Goal: Communication & Community: Share content

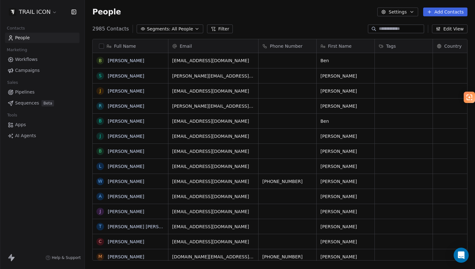
click at [445, 12] on button "Add Contacts" at bounding box center [445, 12] width 44 height 9
click at [443, 34] on span "Import from CSV" at bounding box center [444, 35] width 36 height 7
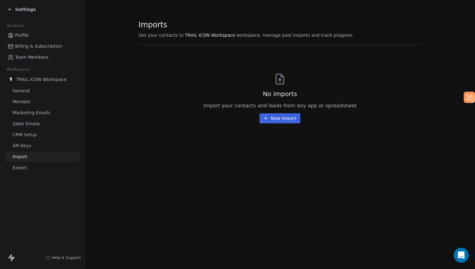
click at [17, 91] on span "General" at bounding box center [21, 91] width 17 height 7
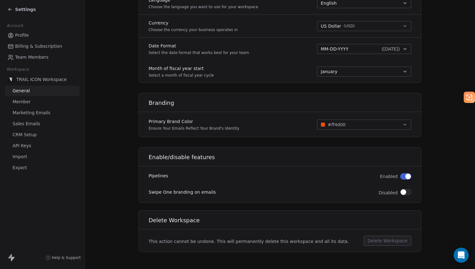
scroll to position [319, 0]
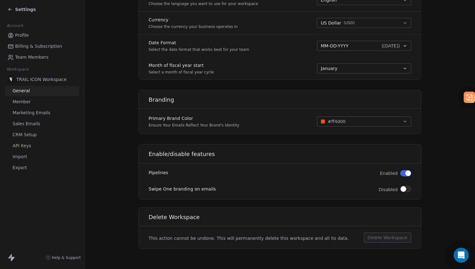
click at [25, 103] on span "Member" at bounding box center [22, 102] width 18 height 7
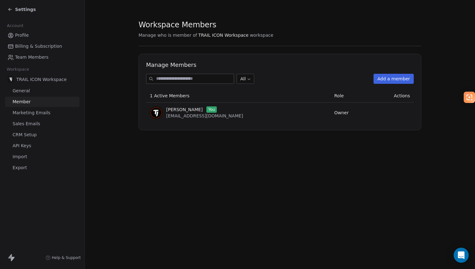
click at [21, 115] on span "Marketing Emails" at bounding box center [32, 113] width 38 height 7
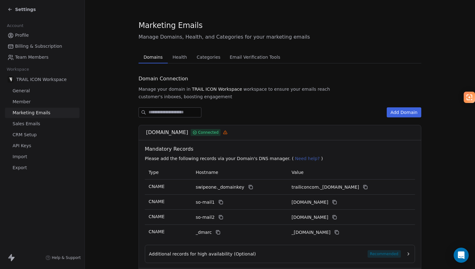
click at [175, 58] on span "Health" at bounding box center [179, 57] width 19 height 9
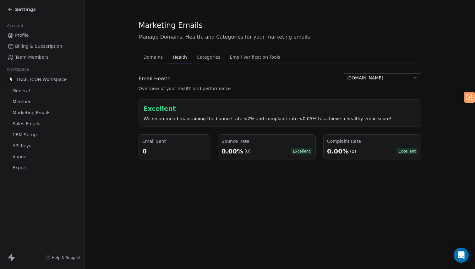
click at [25, 126] on span "Sales Emails" at bounding box center [27, 124] width 28 height 7
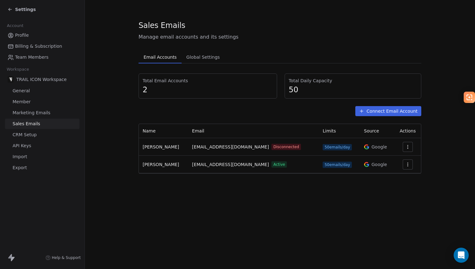
click at [24, 135] on span "CRM Setup" at bounding box center [25, 135] width 24 height 7
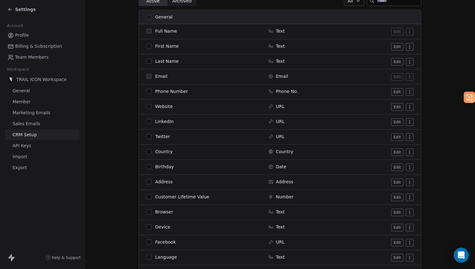
scroll to position [100, 0]
click at [406, 122] on html "Settings Account Profile Billing & Subscription Team Members Workspace TRAIL IC…" at bounding box center [237, 134] width 475 height 269
click at [399, 134] on div "Archive" at bounding box center [393, 134] width 31 height 10
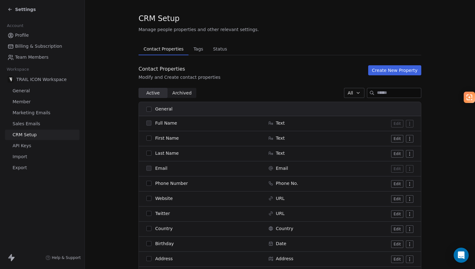
scroll to position [0, 0]
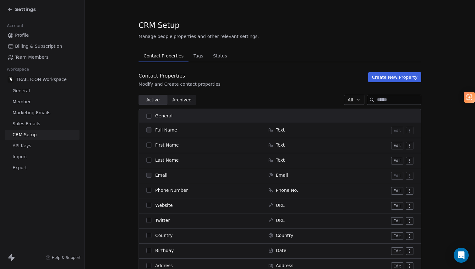
click at [22, 34] on span "Profile" at bounding box center [22, 35] width 14 height 7
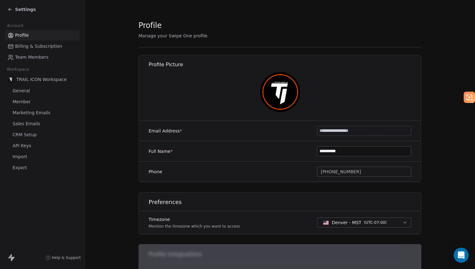
click at [14, 8] on div "Settings" at bounding box center [22, 9] width 28 height 6
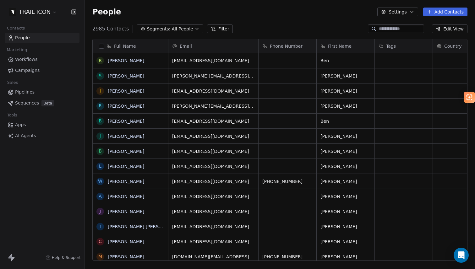
scroll to position [232, 386]
click at [112, 59] on link "[PERSON_NAME]" at bounding box center [126, 60] width 36 height 5
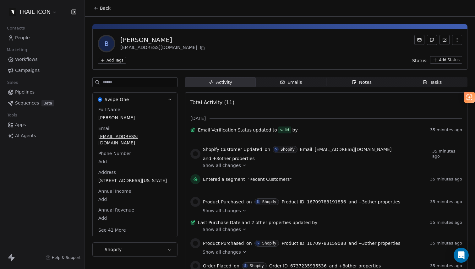
click at [290, 82] on div "Emails" at bounding box center [291, 82] width 22 height 7
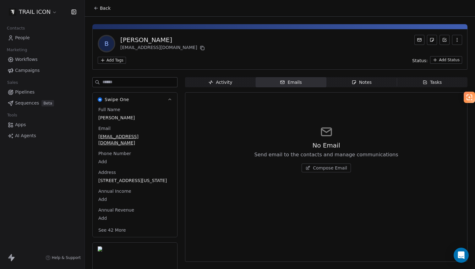
click at [327, 167] on span "Compose Email" at bounding box center [330, 168] width 34 height 6
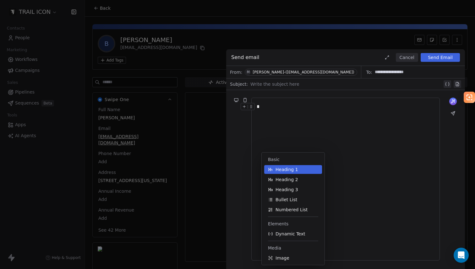
click at [270, 119] on div "*" at bounding box center [346, 179] width 178 height 152
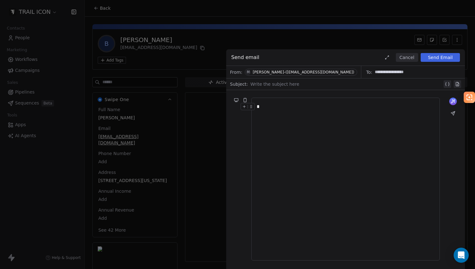
click at [270, 119] on div "*" at bounding box center [346, 179] width 178 height 152
click at [239, 145] on div "What would you like to create email about? or" at bounding box center [345, 179] width 239 height 178
click at [456, 103] on button at bounding box center [453, 102] width 8 height 8
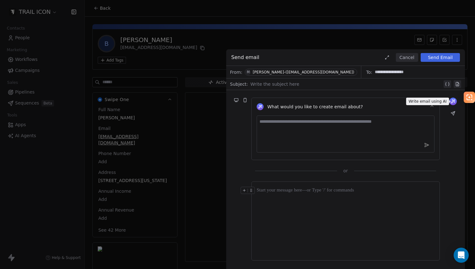
click at [202, 51] on div "**********" at bounding box center [237, 134] width 475 height 269
click at [104, 11] on div "**********" at bounding box center [237, 134] width 475 height 269
click at [100, 7] on div "**********" at bounding box center [237, 134] width 475 height 269
click at [410, 57] on button "Cancel" at bounding box center [407, 57] width 22 height 9
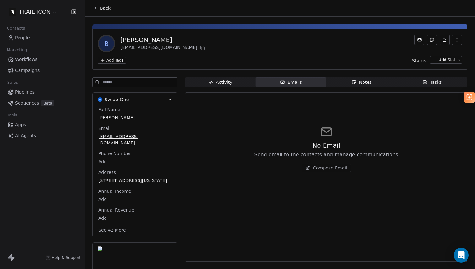
click at [102, 7] on span "Back" at bounding box center [105, 8] width 11 height 6
